Goal: Check status: Check status

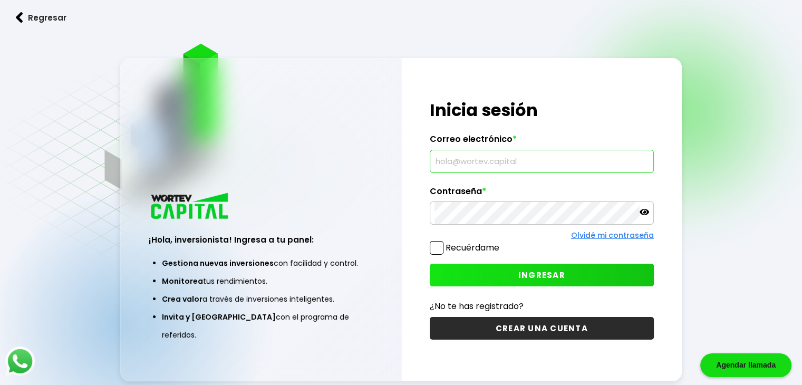
click at [483, 166] on input "text" at bounding box center [541, 161] width 215 height 22
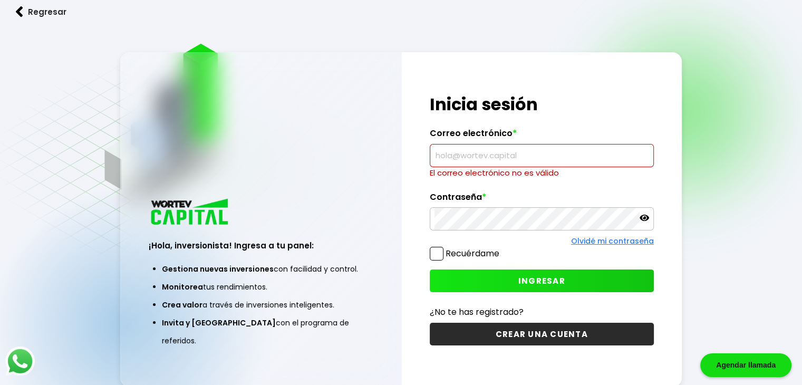
type input "[EMAIL_ADDRESS][DOMAIN_NAME]"
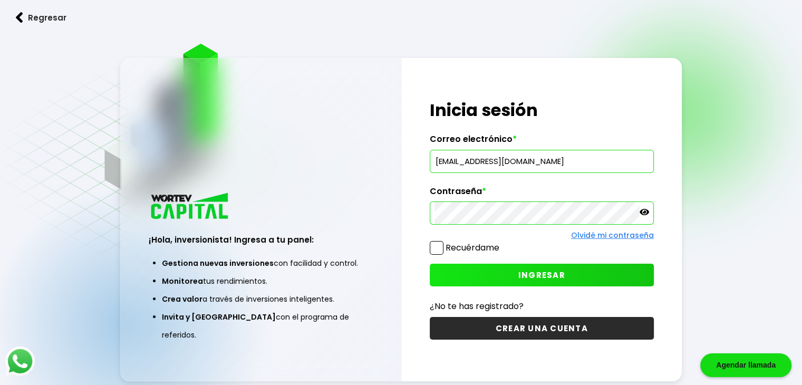
click at [483, 276] on button "INGRESAR" at bounding box center [542, 275] width 224 height 23
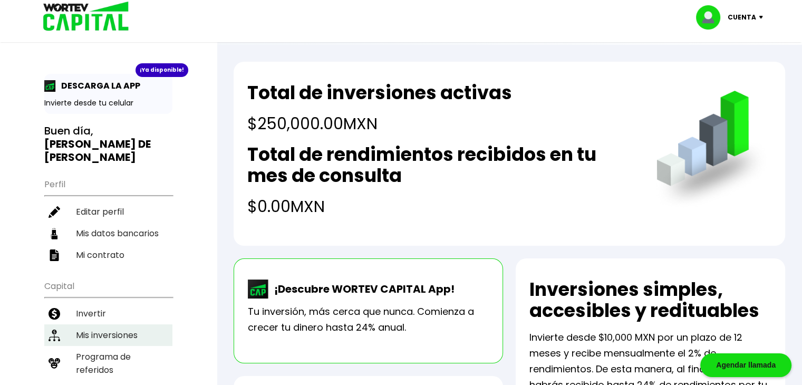
click at [108, 324] on li "Mis inversiones" at bounding box center [108, 335] width 128 height 22
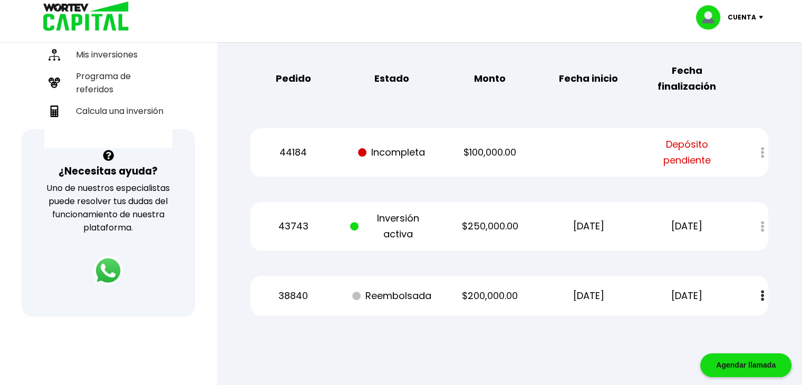
scroll to position [283, 0]
